Goal: Information Seeking & Learning: Learn about a topic

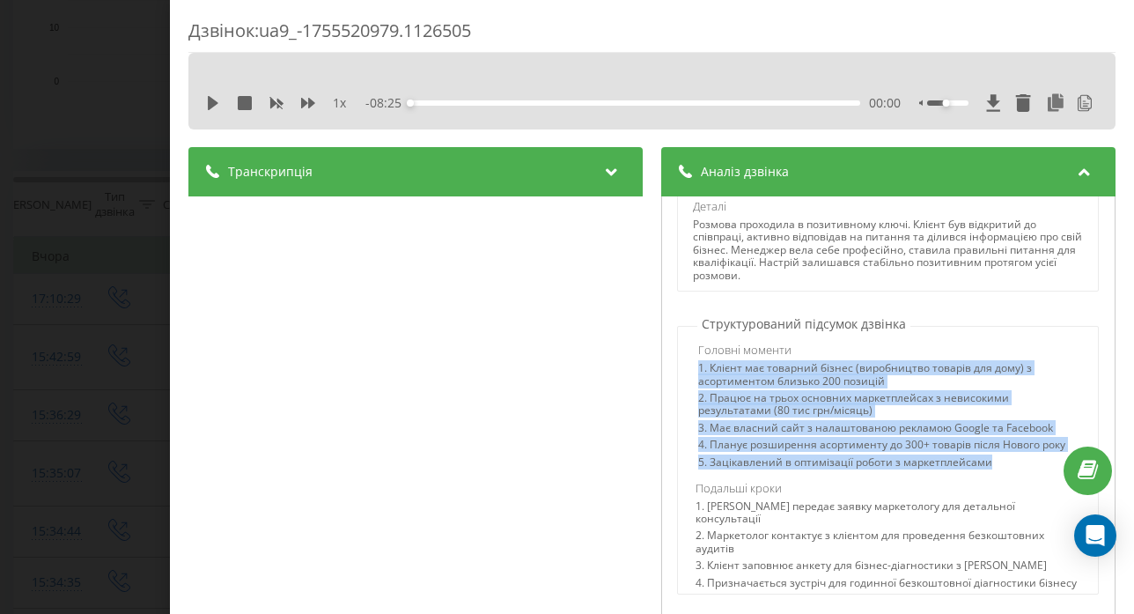
click at [14, 251] on div "Дзвінок : ua9_-1755520979.1126505 1 x - 08:25 00:00 00:00 Транскрипція 00:01 [P…" at bounding box center [567, 307] width 1134 height 614
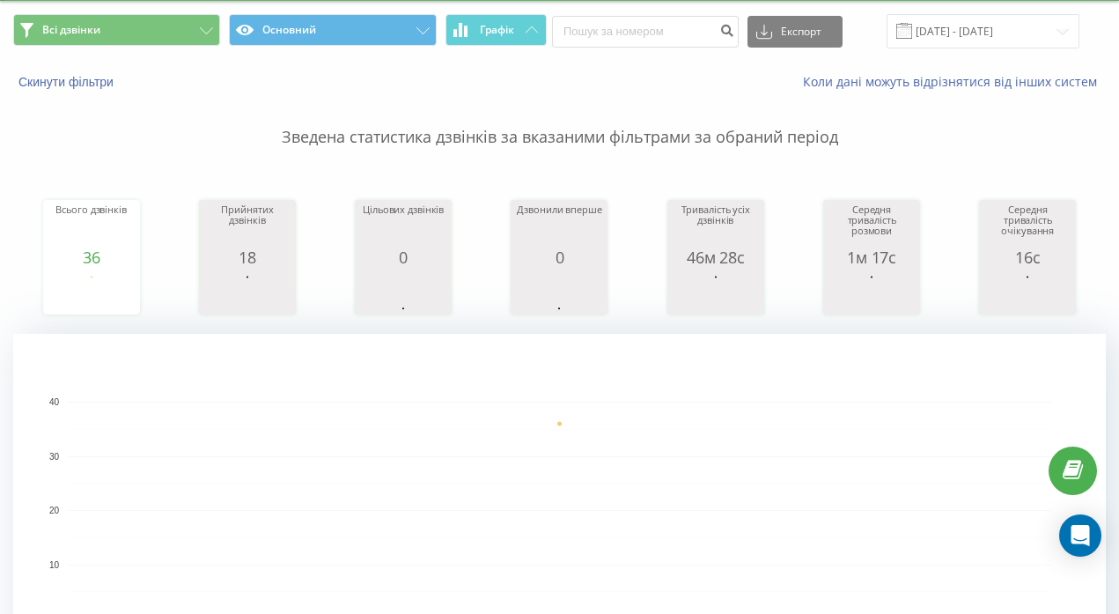
scroll to position [11, 0]
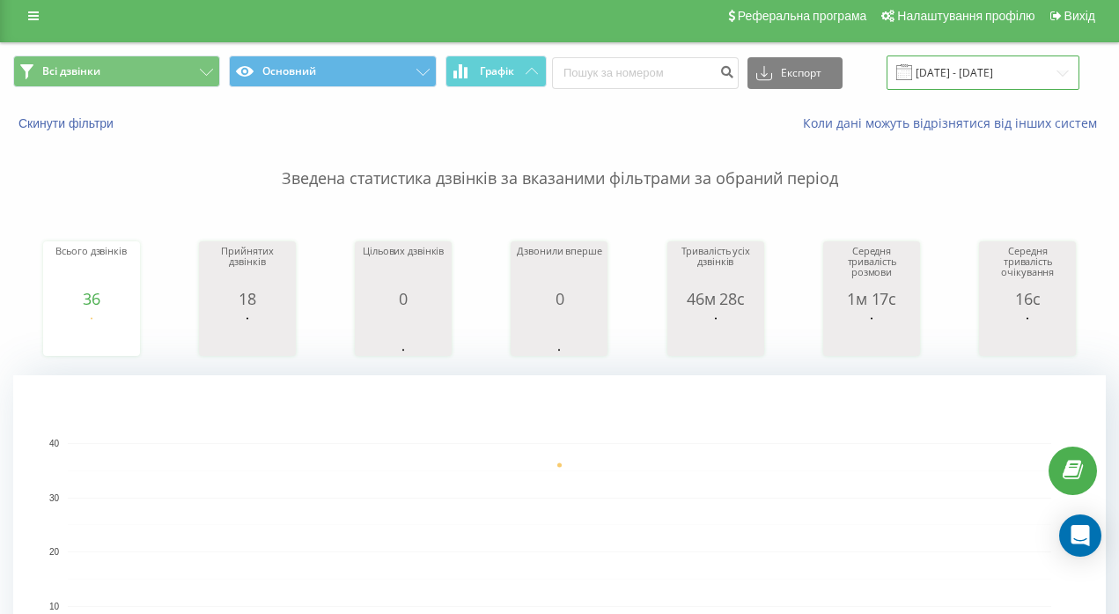
click at [978, 70] on input "[DATE] - [DATE]" at bounding box center [983, 72] width 193 height 34
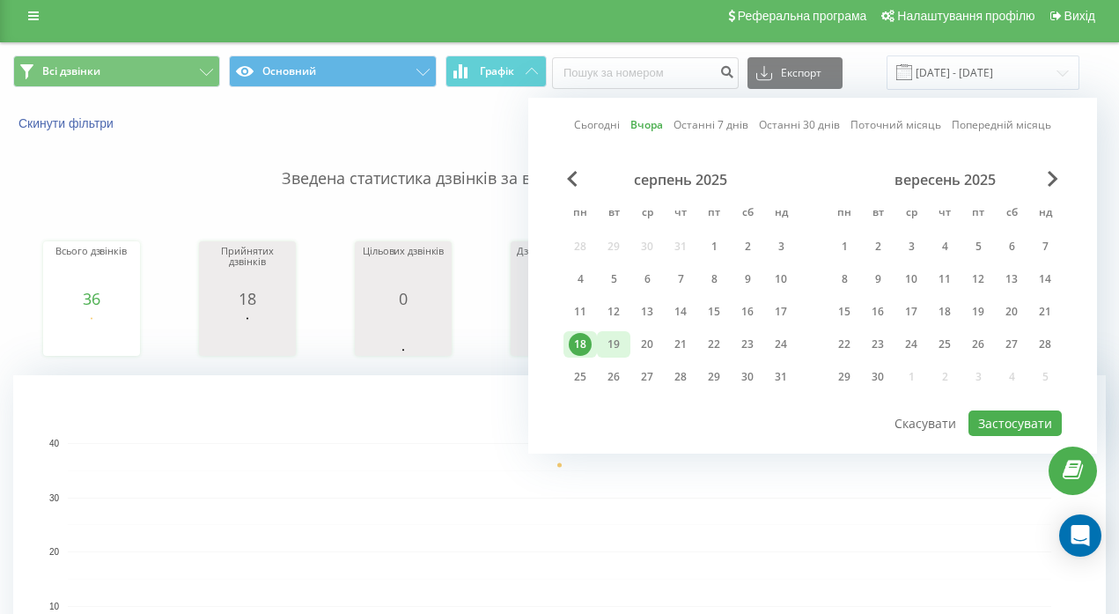
click at [601, 351] on div "19" at bounding box center [613, 344] width 33 height 26
click at [994, 423] on button "Застосувати" at bounding box center [1015, 423] width 93 height 26
type input "[DATE] - [DATE]"
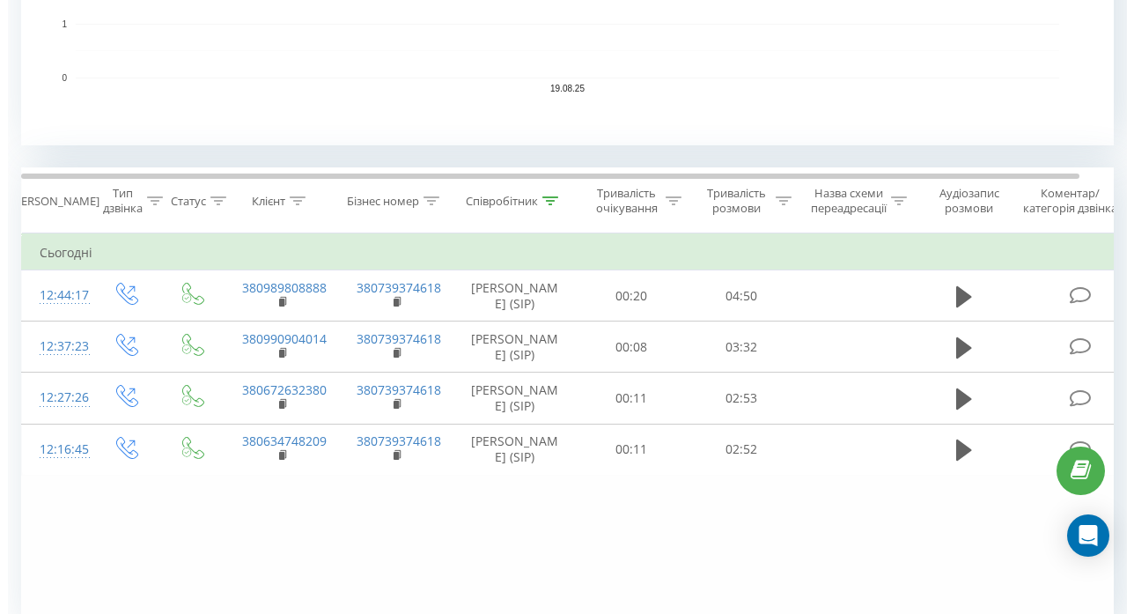
scroll to position [675, 0]
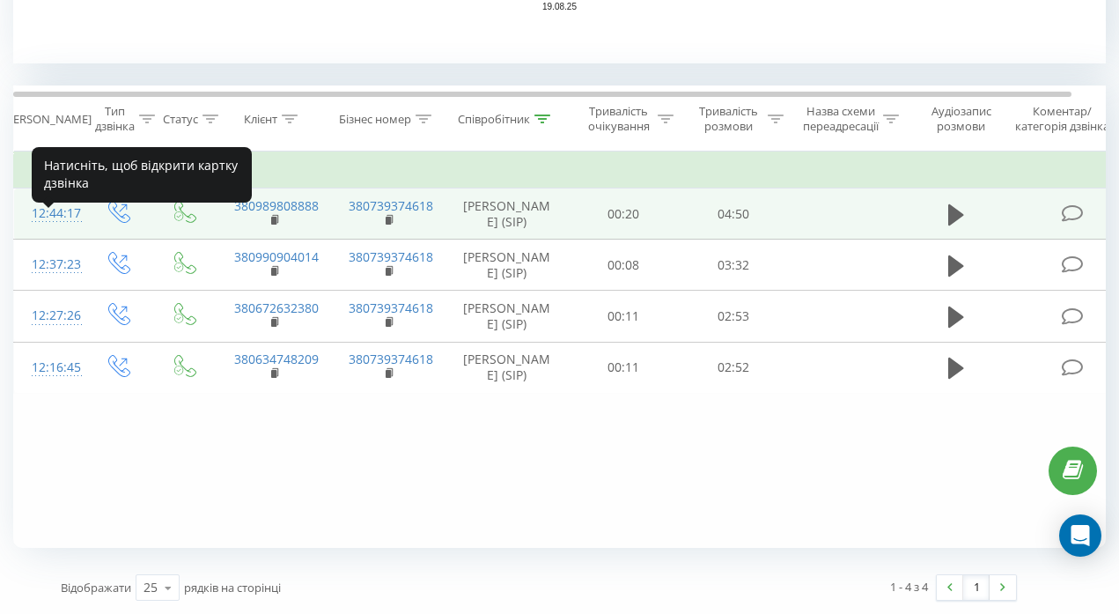
click at [59, 225] on div "12:44:17" at bounding box center [49, 213] width 35 height 34
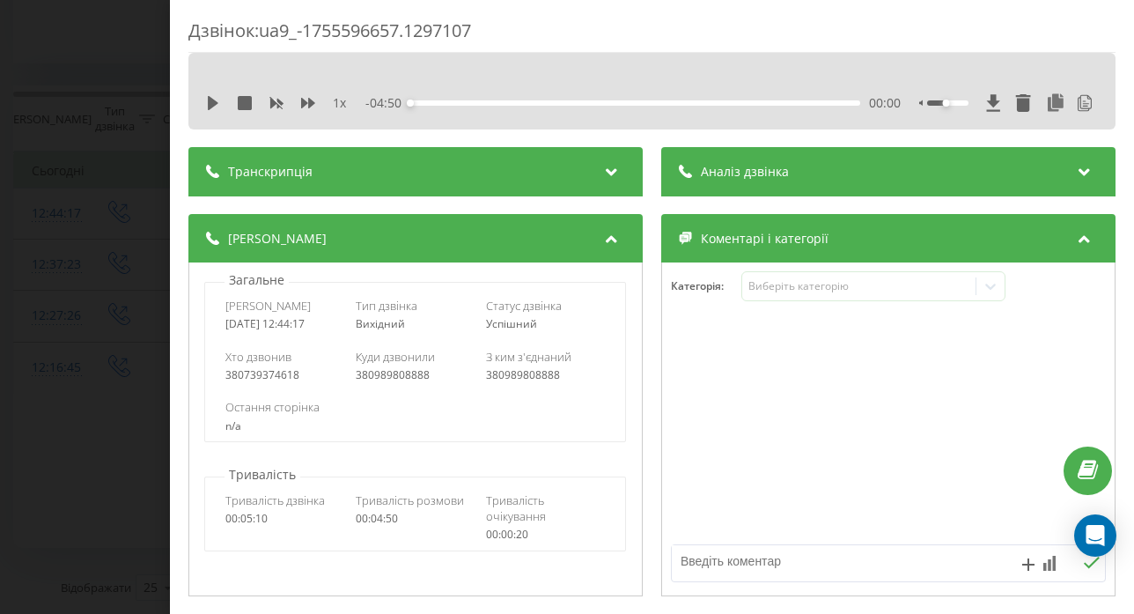
click at [791, 172] on div "Аналіз дзвінка" at bounding box center [888, 171] width 454 height 49
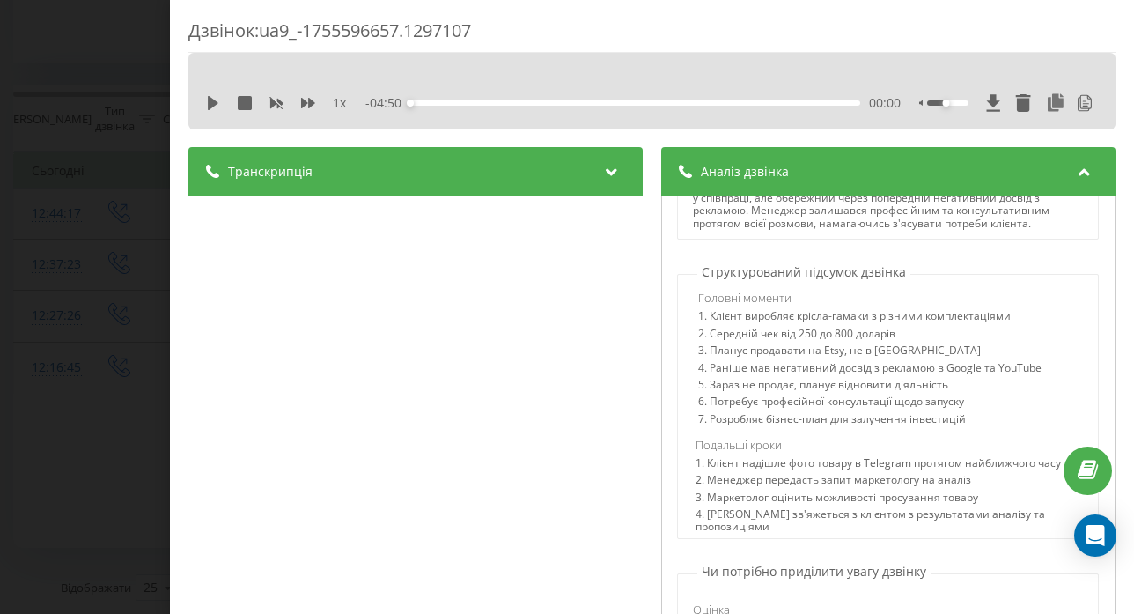
scroll to position [353, 0]
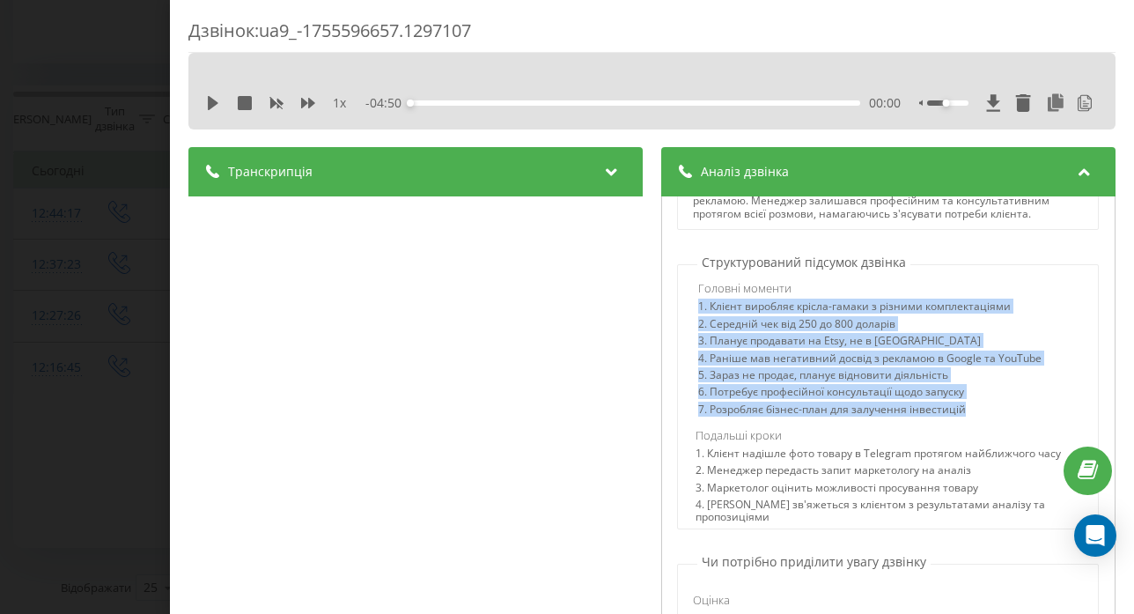
drag, startPoint x: 692, startPoint y: 317, endPoint x: 979, endPoint y: 426, distance: 307.2
click at [979, 420] on div "1. Клієнт виробляє крісла-гамаки з різними комплектаціями 2. Середній чек від 2…" at bounding box center [891, 360] width 385 height 120
copy div "1. Клієнт виробляє крісла-гамаки з різними комплектаціями 2. Середній чек від 2…"
click at [82, 234] on div "Дзвінок : ua9_-1755596657.1297107 1 x - 04:50 00:00 00:00 Транскрипція 00:00 Ал…" at bounding box center [567, 307] width 1134 height 614
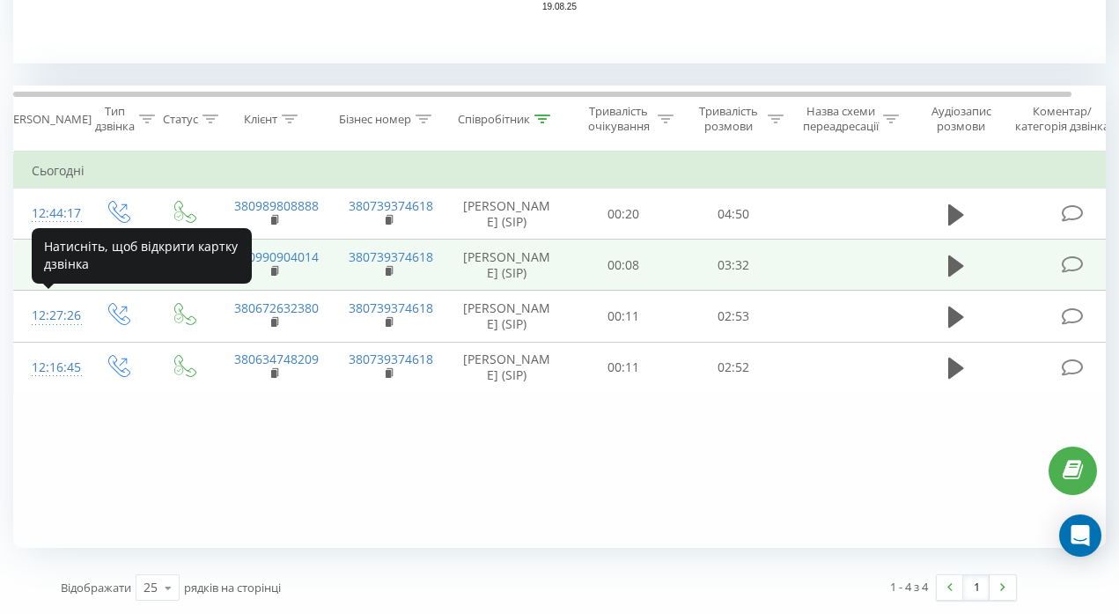
click at [64, 282] on div "12:37:23" at bounding box center [49, 264] width 35 height 34
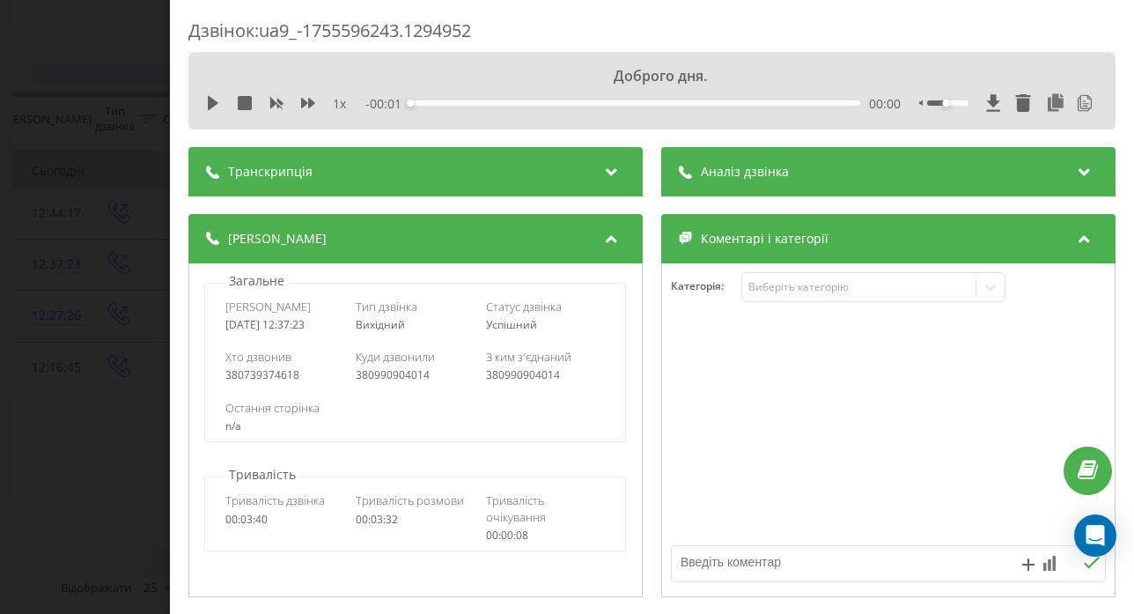
click at [845, 182] on div "Аналіз дзвінка" at bounding box center [888, 171] width 454 height 49
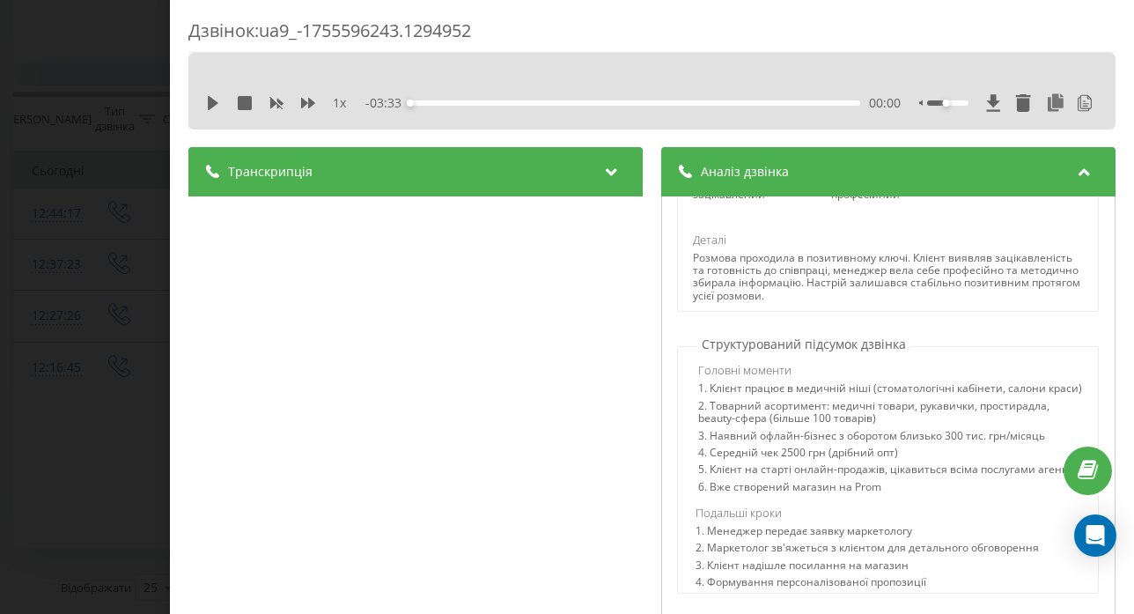
scroll to position [343, 0]
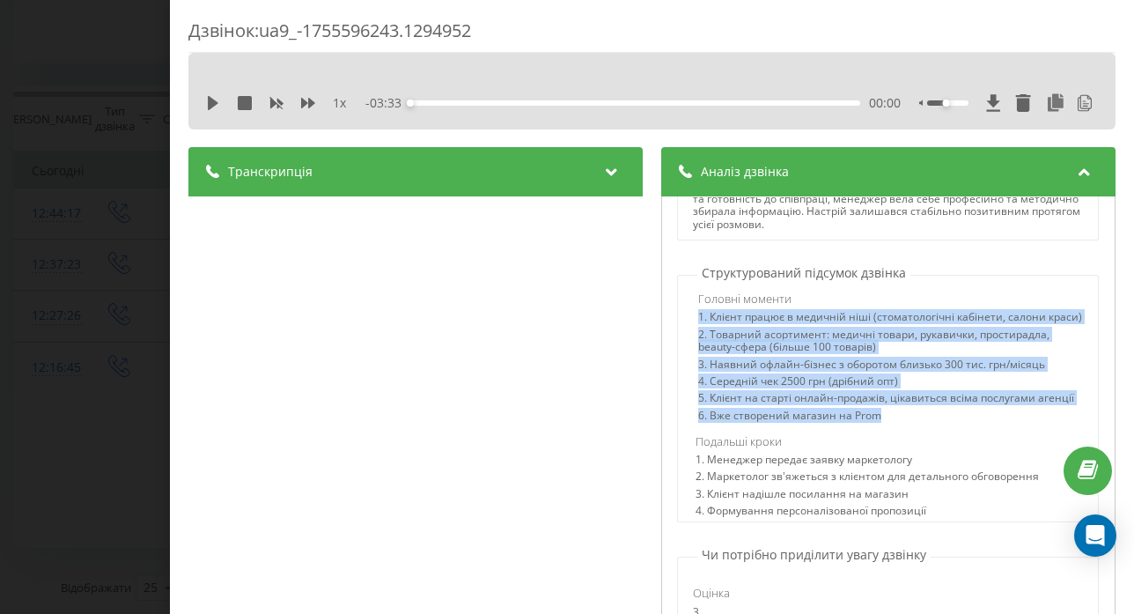
drag, startPoint x: 691, startPoint y: 315, endPoint x: 897, endPoint y: 448, distance: 244.5
click at [897, 426] on div "1. Клієнт працює в медичній ніші (стоматологічні кабінети, салони краси) 2. Тов…" at bounding box center [891, 368] width 385 height 115
copy div "1. Клієнт працює в медичній ніші (стоматологічні кабінети, салони краси) 2. Тов…"
click at [113, 213] on div "Дзвінок : ua9_-1755596243.1294952 1 x - 03:33 00:00 00:00 Транскрипція 00:00 До…" at bounding box center [567, 307] width 1134 height 614
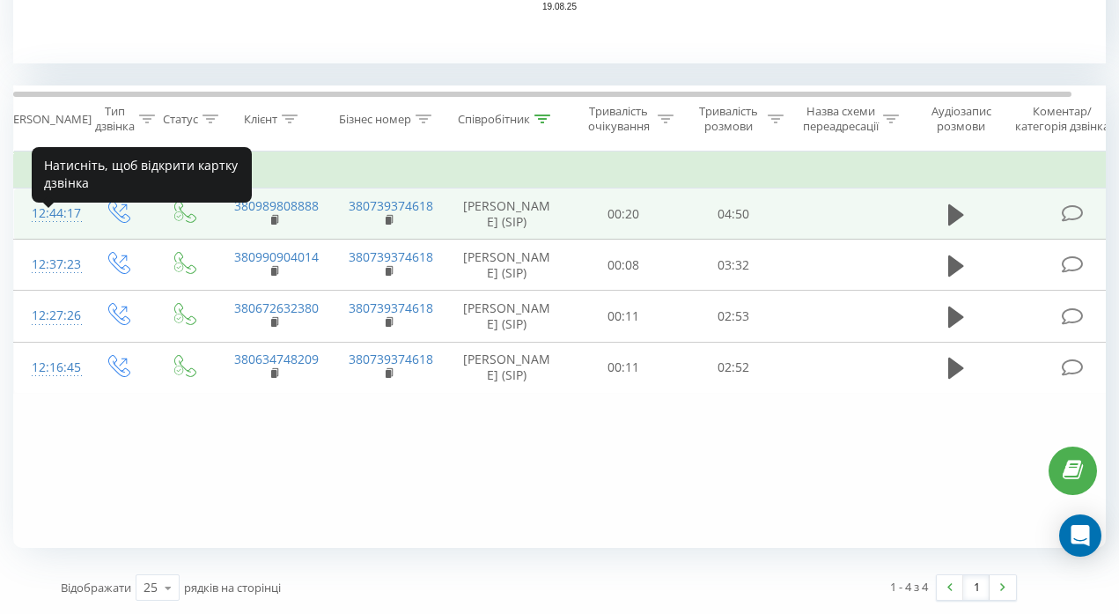
click at [62, 226] on div "12:44:17" at bounding box center [49, 213] width 35 height 34
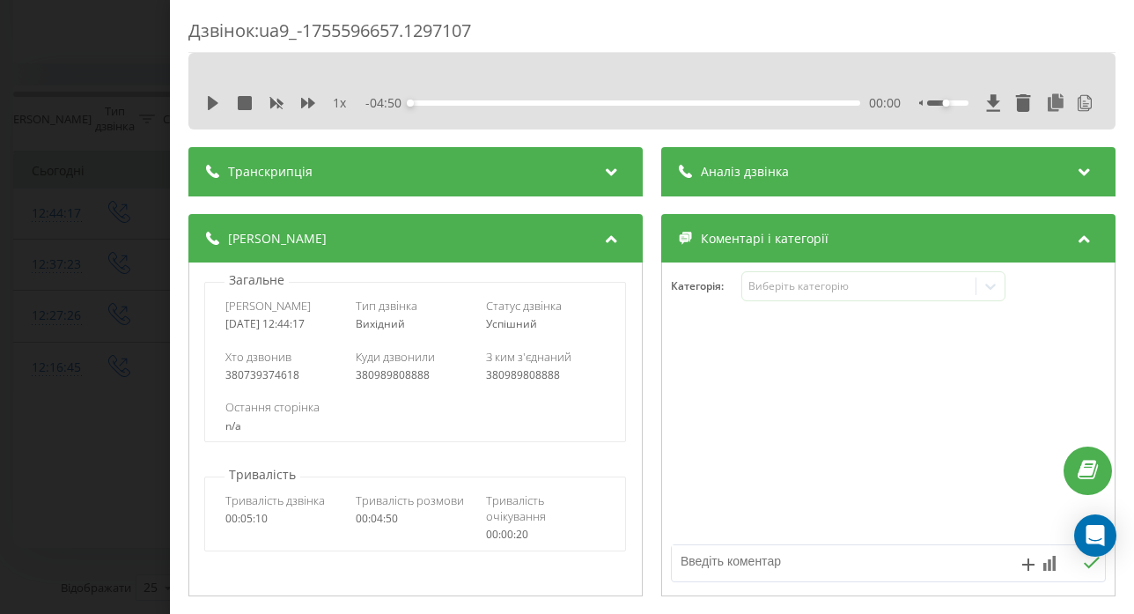
click at [866, 193] on div "Аналіз дзвінка" at bounding box center [888, 171] width 454 height 49
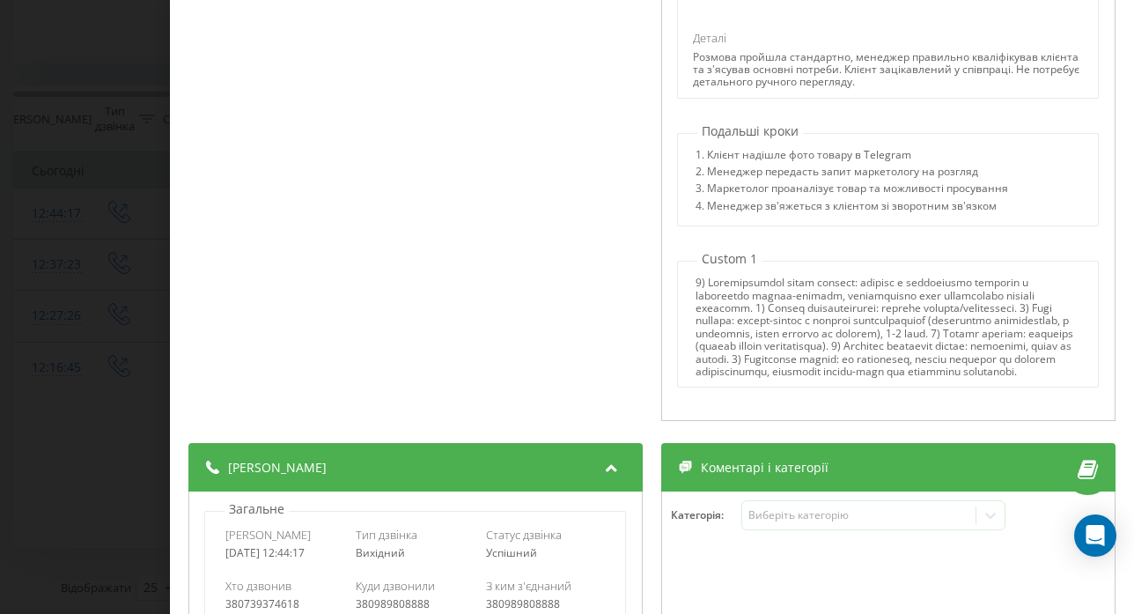
scroll to position [628, 0]
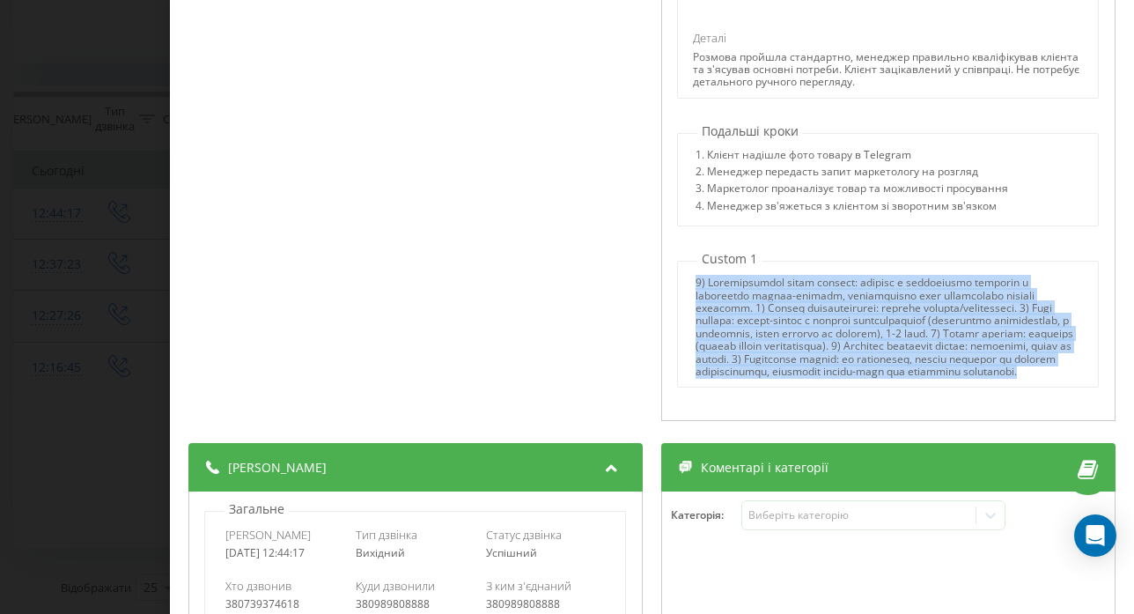
drag, startPoint x: 689, startPoint y: 267, endPoint x: 1039, endPoint y: 373, distance: 366.4
click at [1039, 373] on div at bounding box center [889, 327] width 385 height 101
copy div "2) Loremipsumdol sitam consect: adipisc e seddoeiusmo temporin u laboreetdo mag…"
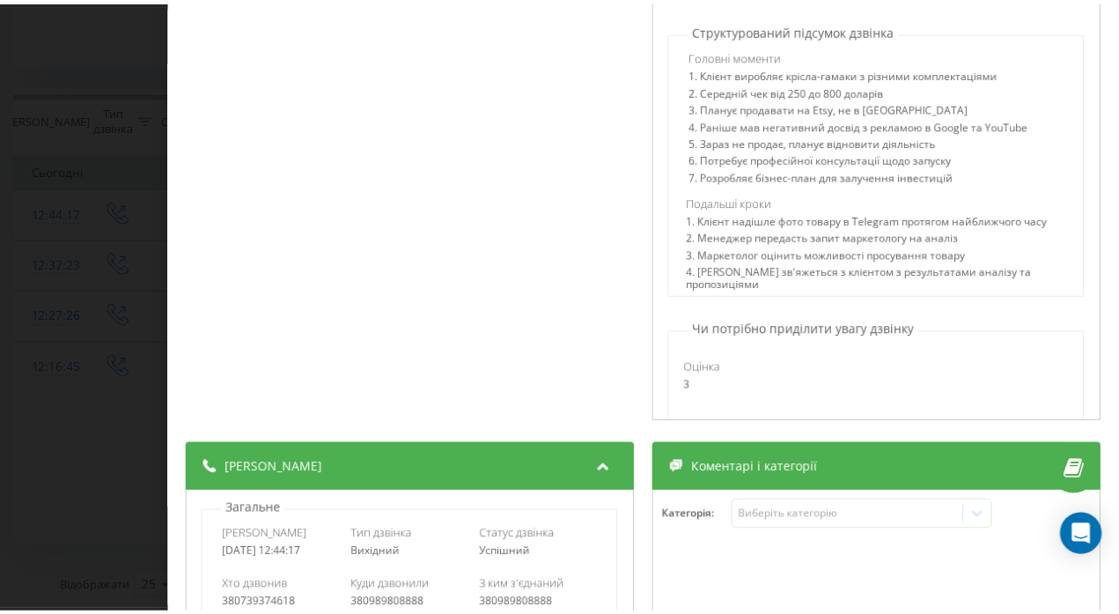
scroll to position [159, 0]
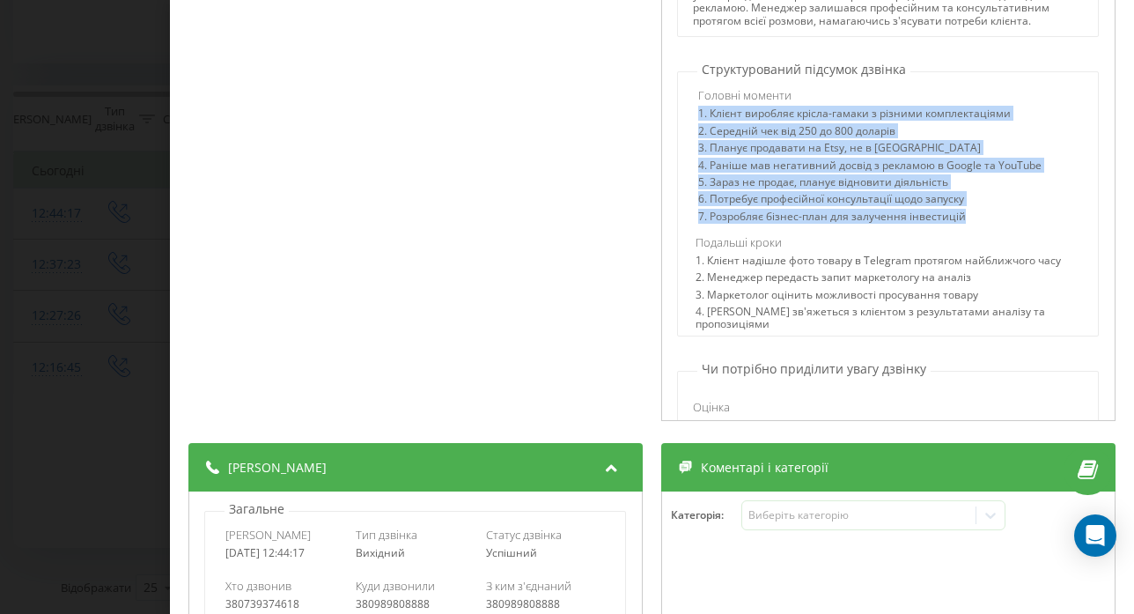
drag, startPoint x: 690, startPoint y: 124, endPoint x: 1002, endPoint y: 225, distance: 327.8
click at [1002, 225] on div "1. Клієнт виробляє крісла-гамаки з різними комплектаціями 2. Середній чек від 2…" at bounding box center [891, 167] width 385 height 120
copy div "1. Клієнт виробляє крісла-гамаки з різними комплектаціями 2. Середній чек від 2…"
click at [0, 209] on div "Дзвінок : ua9_-1755596657.1297107 1 x - 04:50 00:00 00:00 Транскрипція 00:00 Ал…" at bounding box center [567, 307] width 1134 height 614
